Goal: Transaction & Acquisition: Purchase product/service

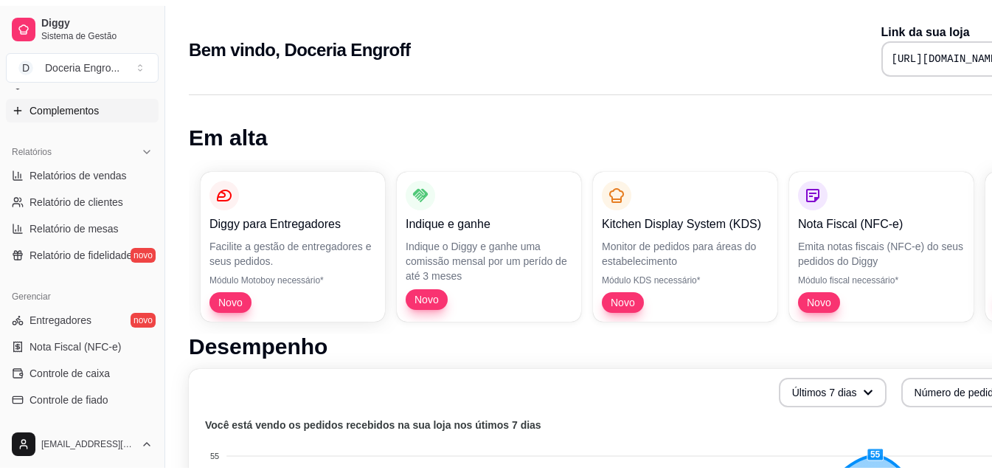
scroll to position [369, 0]
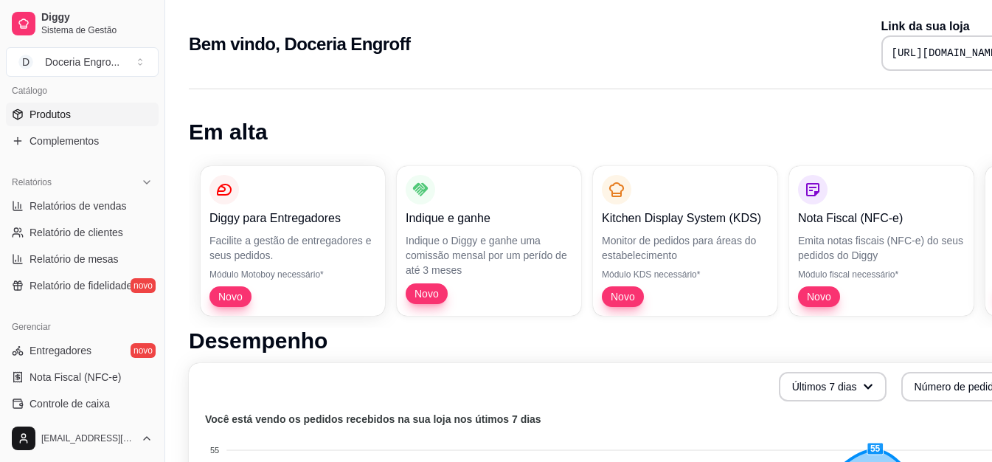
click at [87, 123] on link "Produtos" at bounding box center [82, 115] width 153 height 24
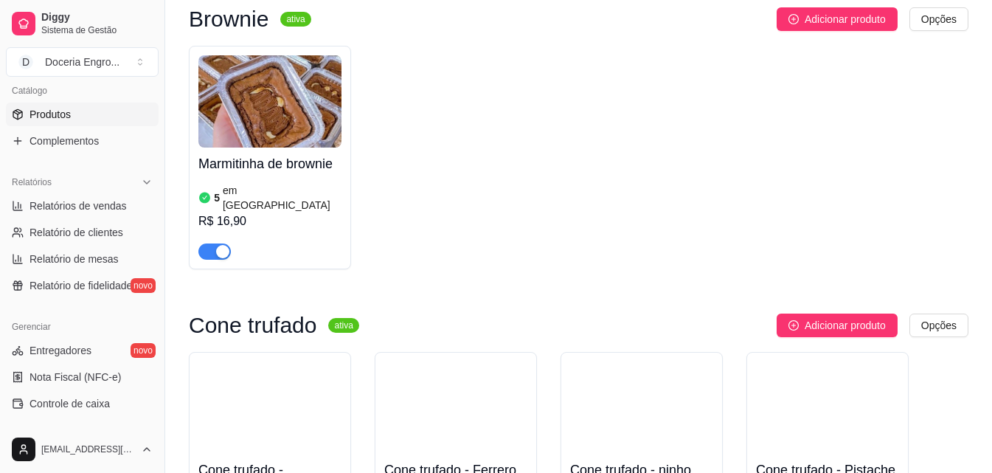
scroll to position [3569, 0]
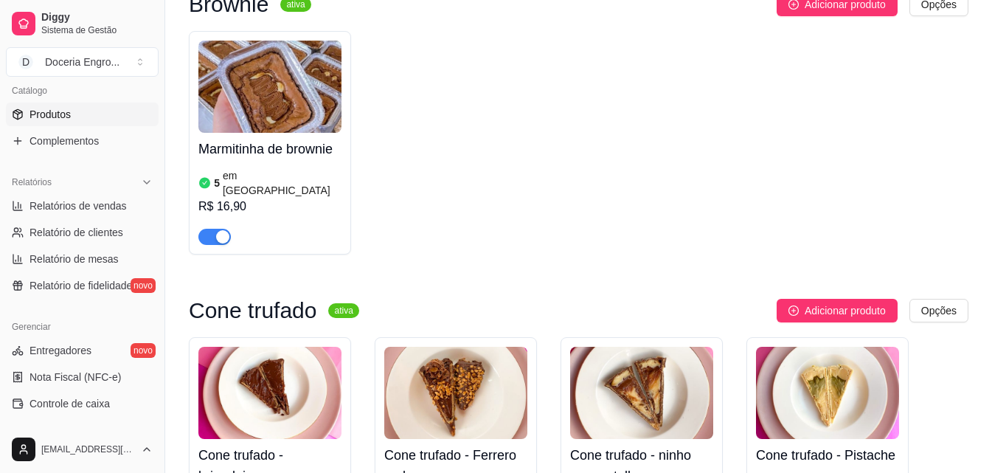
click at [609, 93] on div "Brownie ativa Adicionar produto Opções Marmitinha de brownie 5 em estoque R$ 16…" at bounding box center [579, 131] width 780 height 277
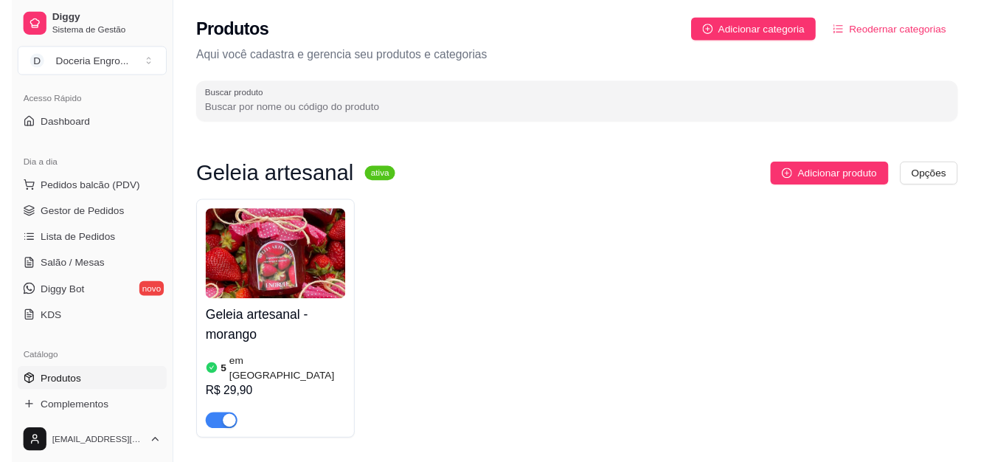
scroll to position [0, 0]
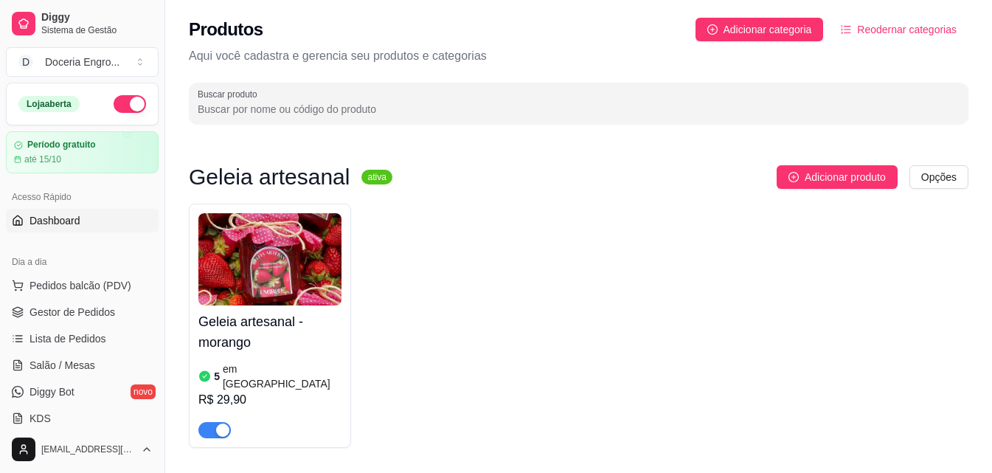
click at [96, 218] on link "Dashboard" at bounding box center [82, 221] width 153 height 24
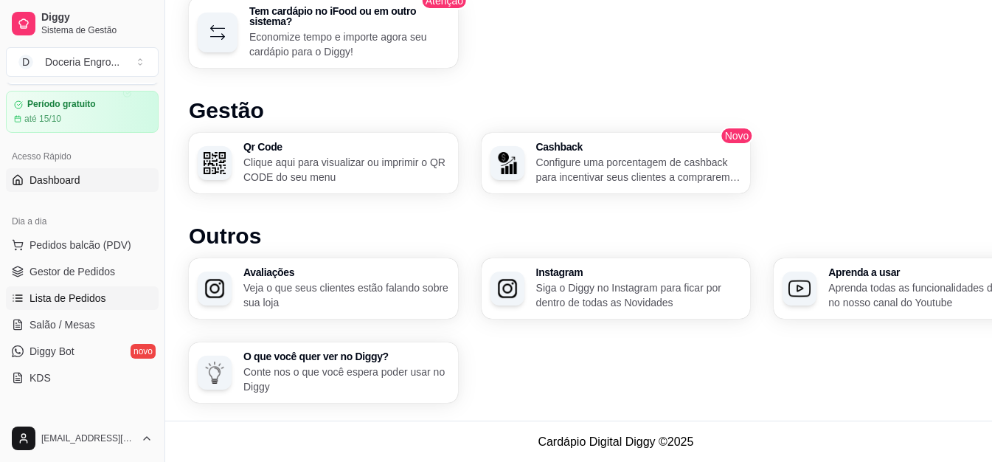
scroll to position [74, 0]
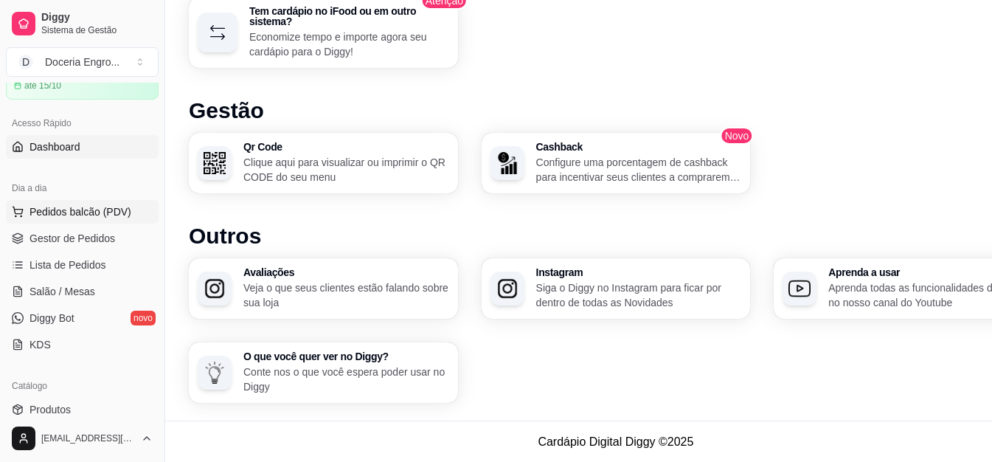
click at [122, 201] on button "Pedidos balcão (PDV)" at bounding box center [82, 212] width 153 height 24
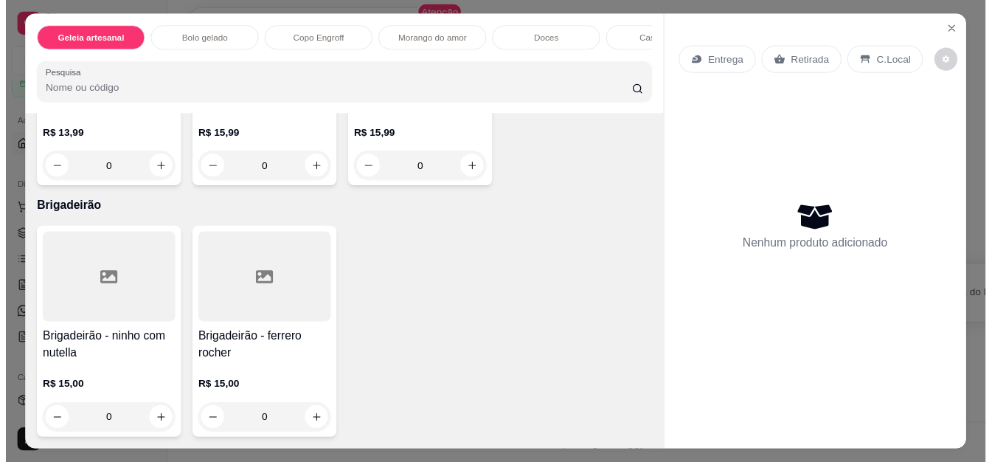
scroll to position [3068, 0]
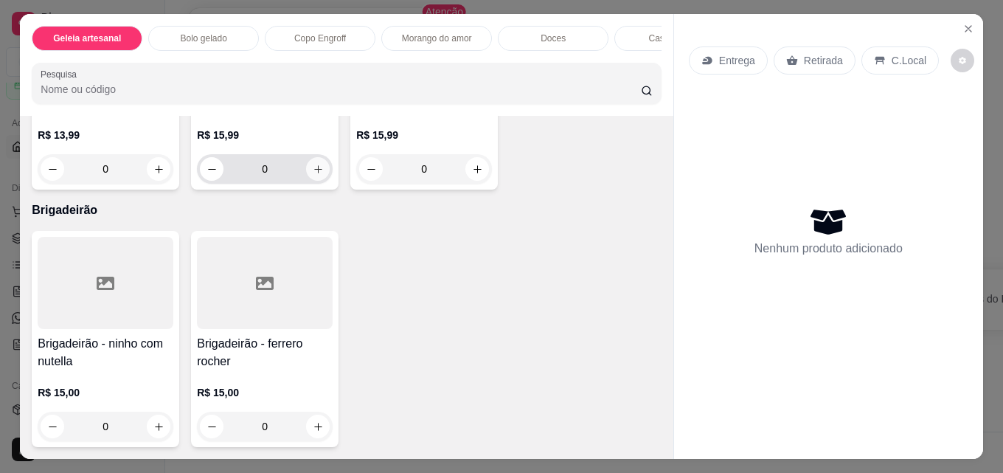
click at [313, 175] on icon "increase-product-quantity" at bounding box center [318, 169] width 11 height 11
type input "1"
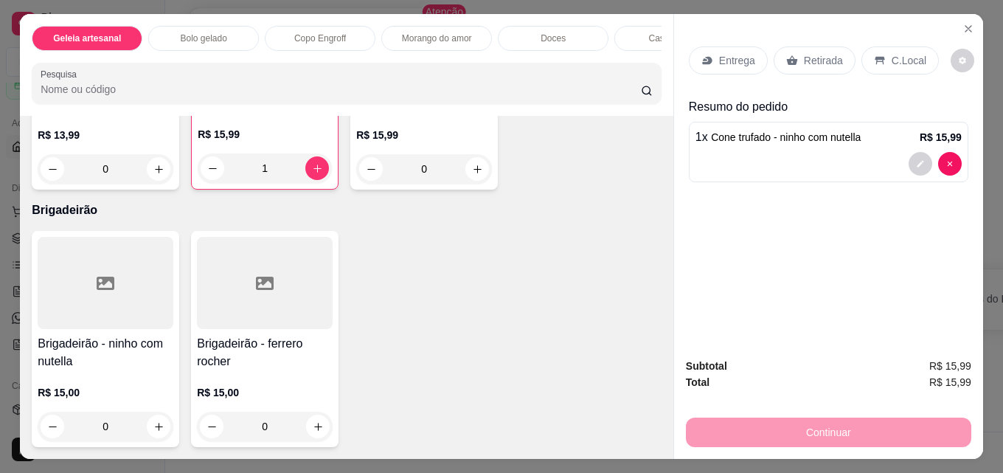
drag, startPoint x: 831, startPoint y: 59, endPoint x: 824, endPoint y: 138, distance: 79.3
click at [831, 58] on p "Retirada" at bounding box center [823, 60] width 39 height 15
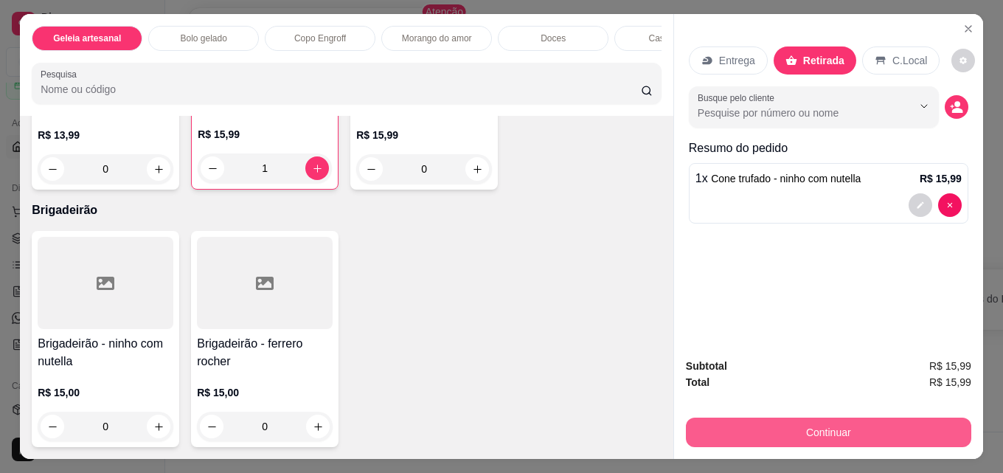
click at [822, 434] on button "Continuar" at bounding box center [828, 432] width 285 height 30
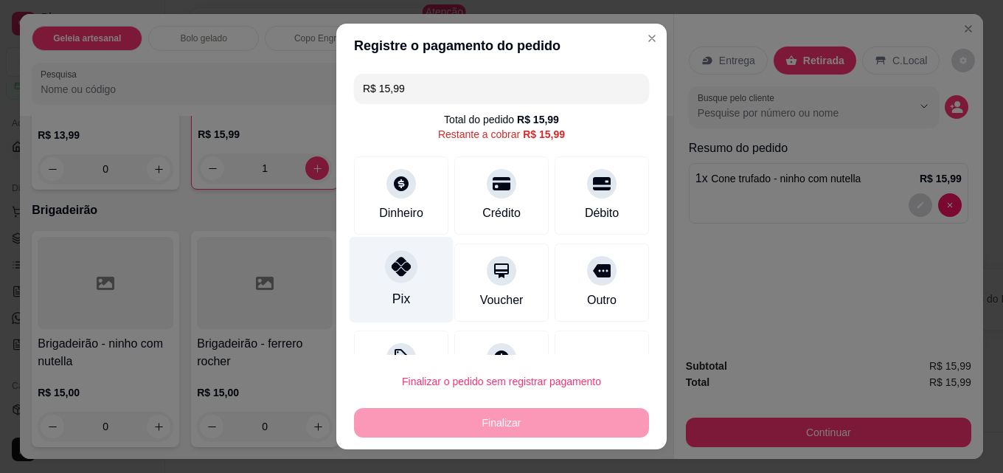
click at [402, 288] on div "Pix" at bounding box center [402, 280] width 104 height 86
type input "R$ 0,00"
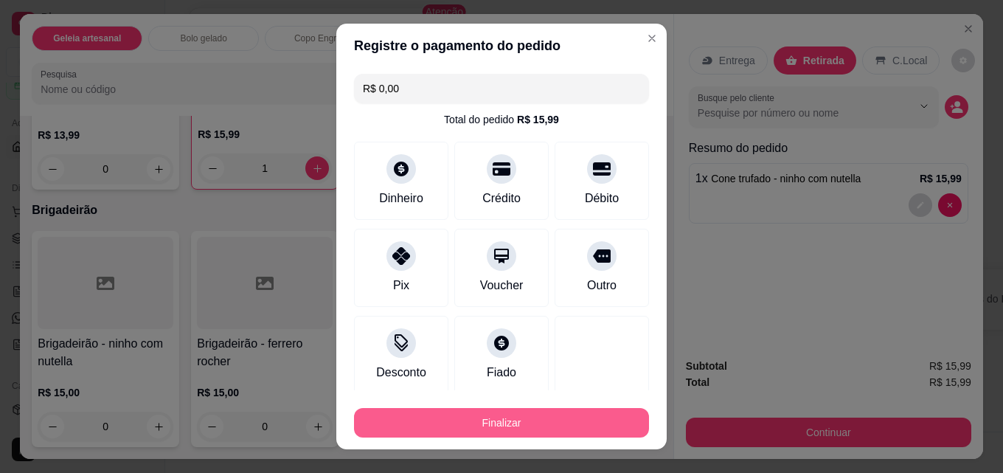
click at [547, 423] on button "Finalizar" at bounding box center [501, 423] width 295 height 30
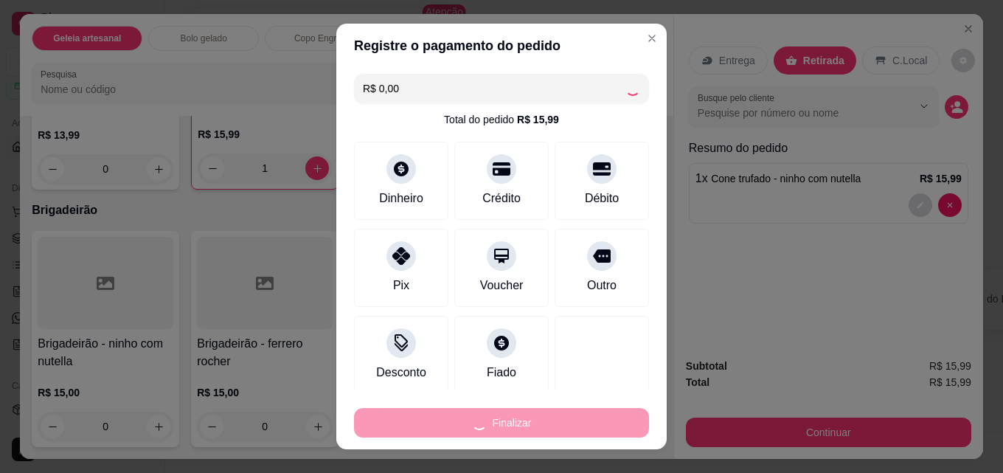
type input "0"
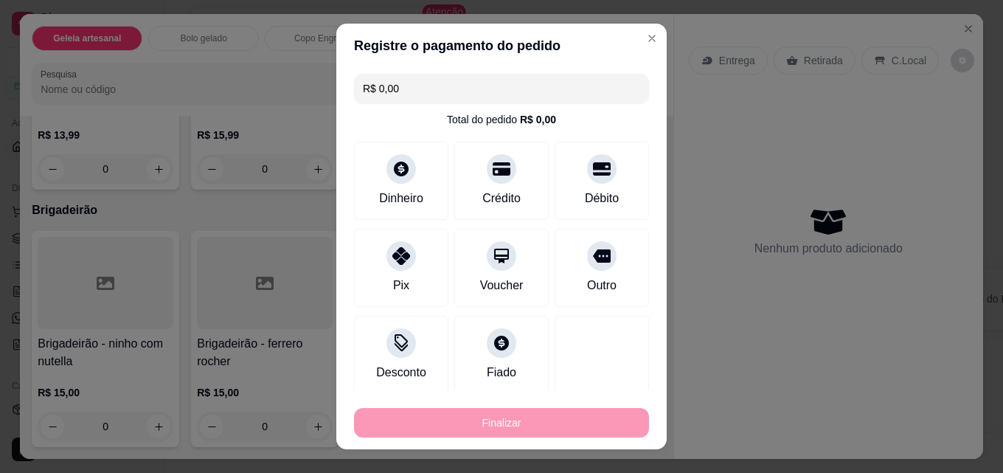
type input "-R$ 15,99"
